Goal: Task Accomplishment & Management: Complete application form

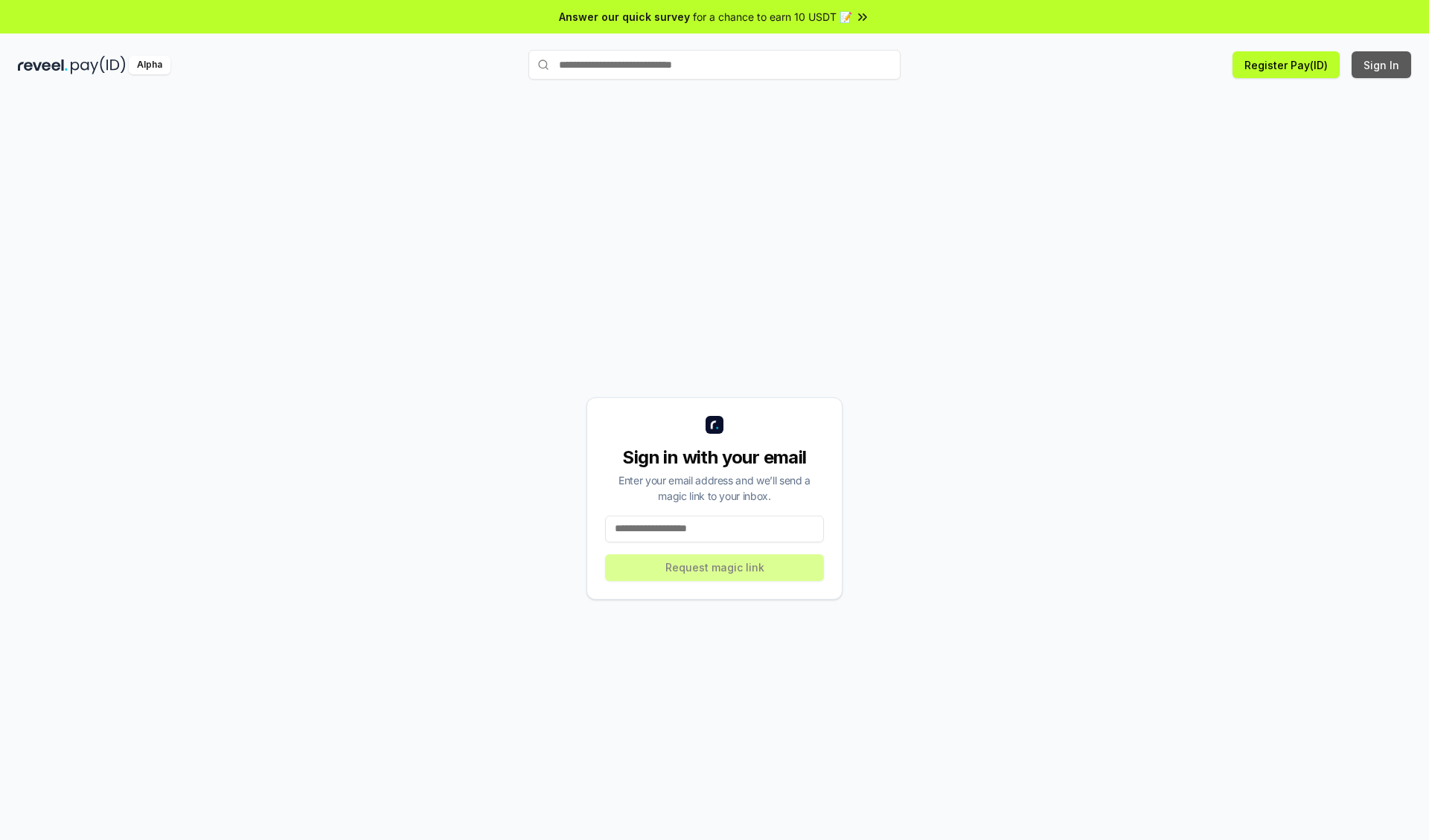
click at [1382, 65] on button "Sign In" at bounding box center [1381, 64] width 59 height 27
type input "**********"
click at [714, 567] on button "Request magic link" at bounding box center [714, 567] width 219 height 27
